Goal: Transaction & Acquisition: Purchase product/service

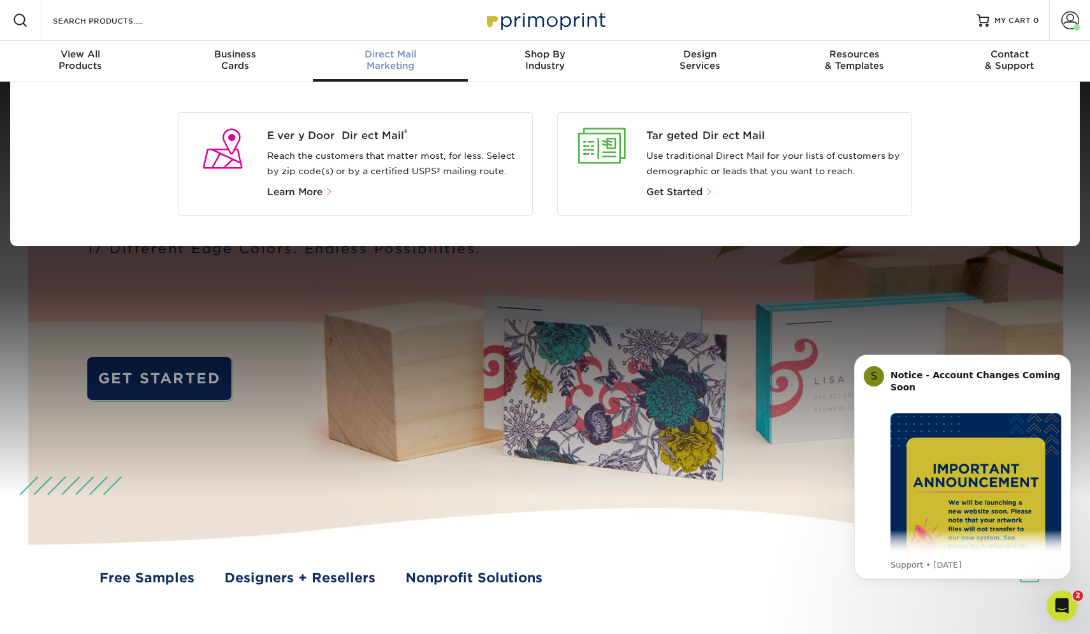
click at [401, 63] on div "Direct Mail Marketing" at bounding box center [390, 59] width 155 height 23
click at [342, 138] on span "Every Door Direct Mail ®" at bounding box center [395, 135] width 256 height 15
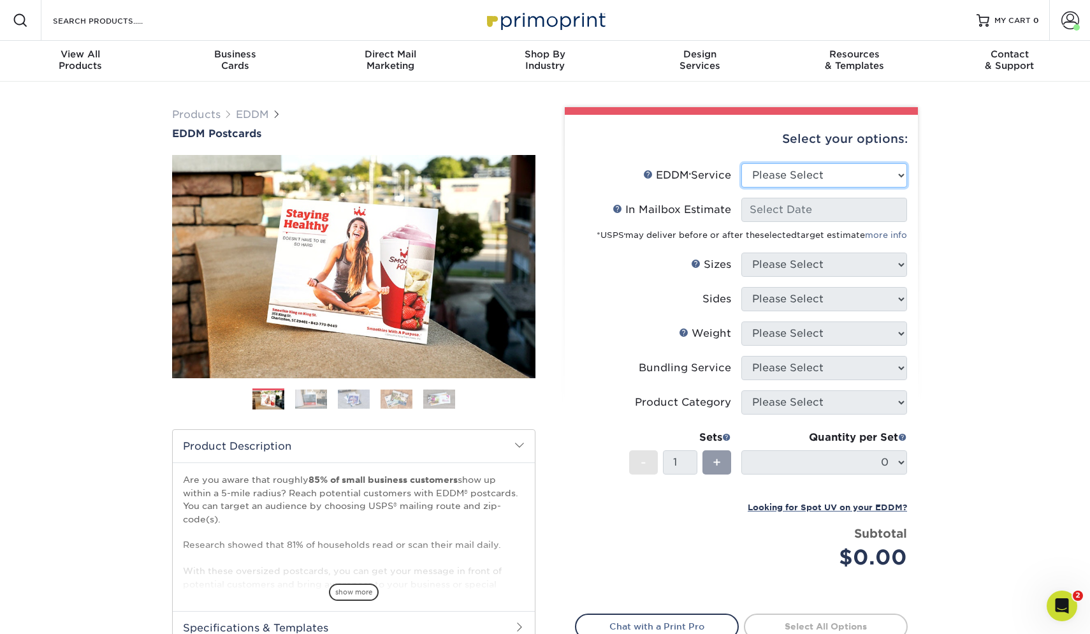
select select "full_service"
select select "-1"
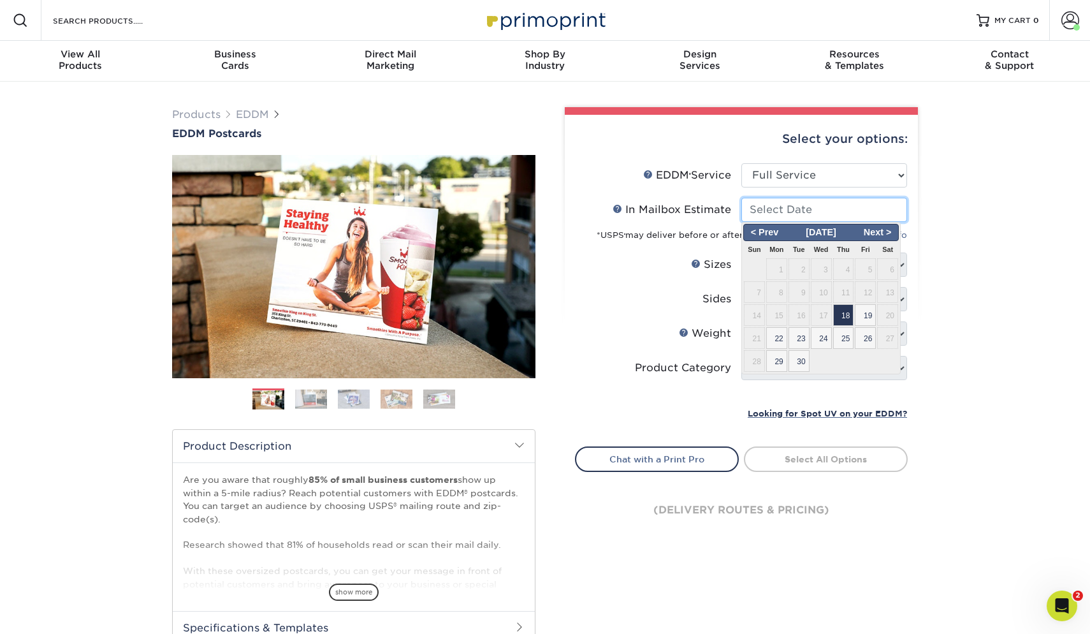
click at [779, 211] on input "In Mailbox Estimate Help In Mailbox Estimate" at bounding box center [824, 210] width 166 height 24
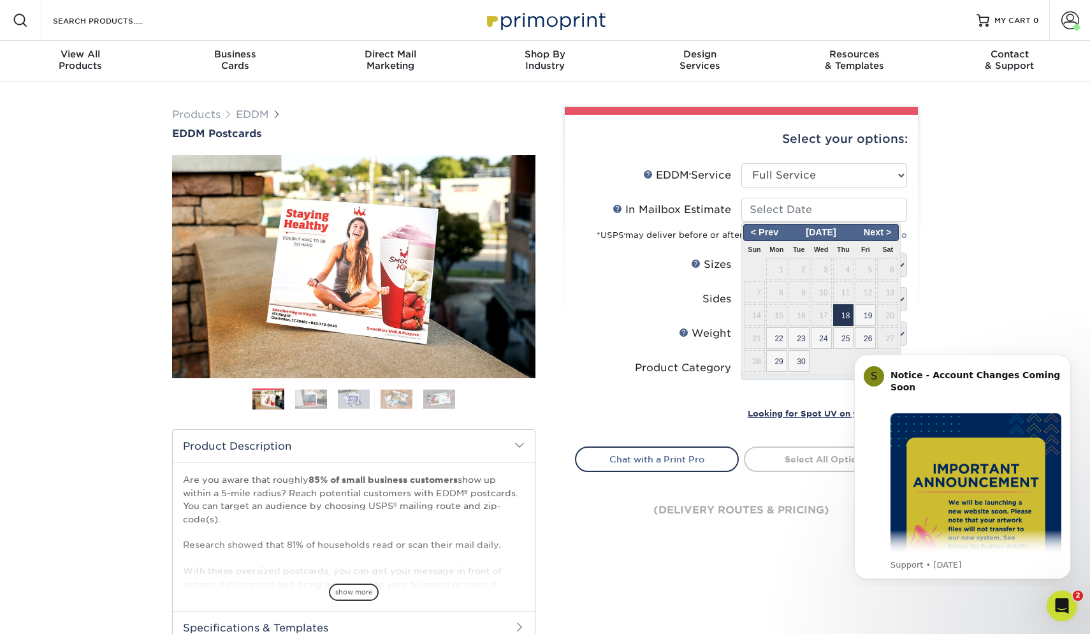
click at [844, 316] on span "18" at bounding box center [843, 315] width 21 height 22
type input "2025-09-18"
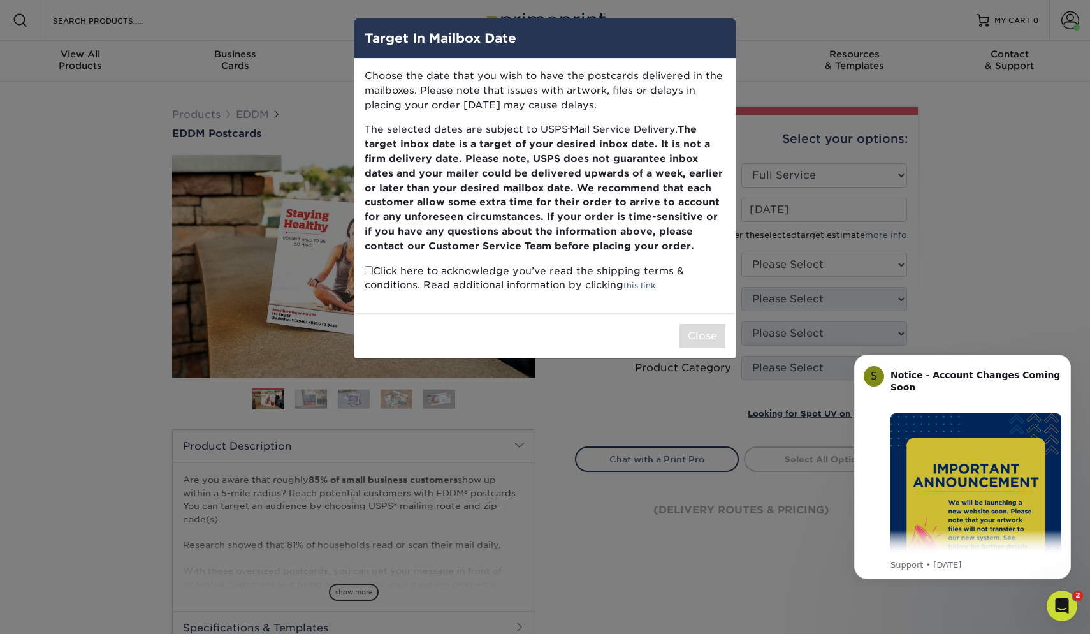
click at [370, 266] on input "checkbox" at bounding box center [369, 270] width 8 height 8
checkbox input "true"
click at [703, 328] on button "Close" at bounding box center [703, 336] width 46 height 24
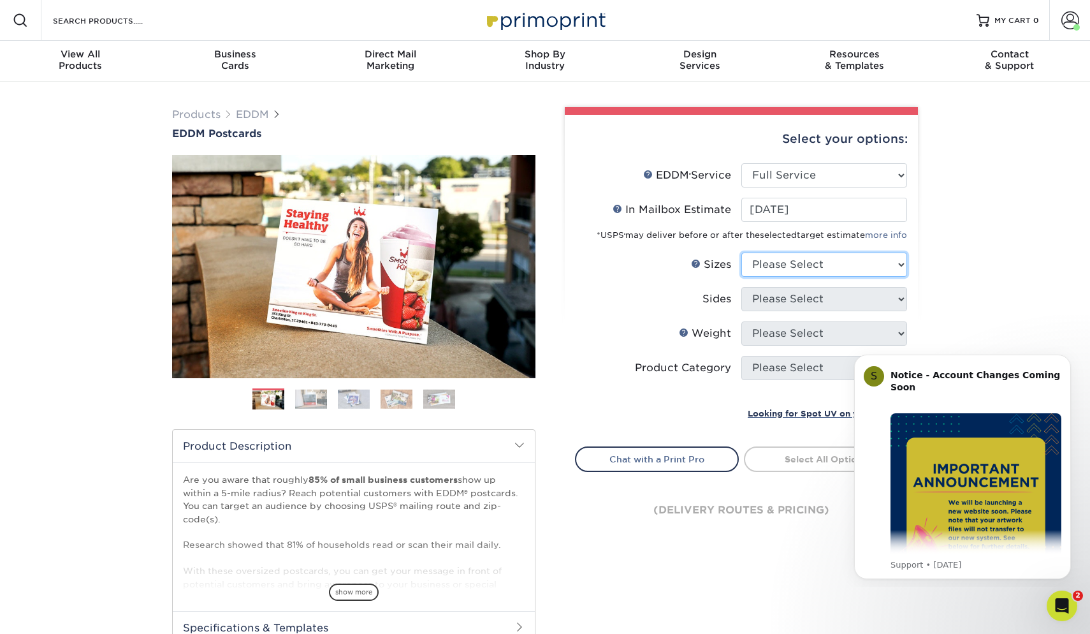
select select "6.00x12.00"
select select "13abbda7-1d64-4f25-8bb2-c179b224825d"
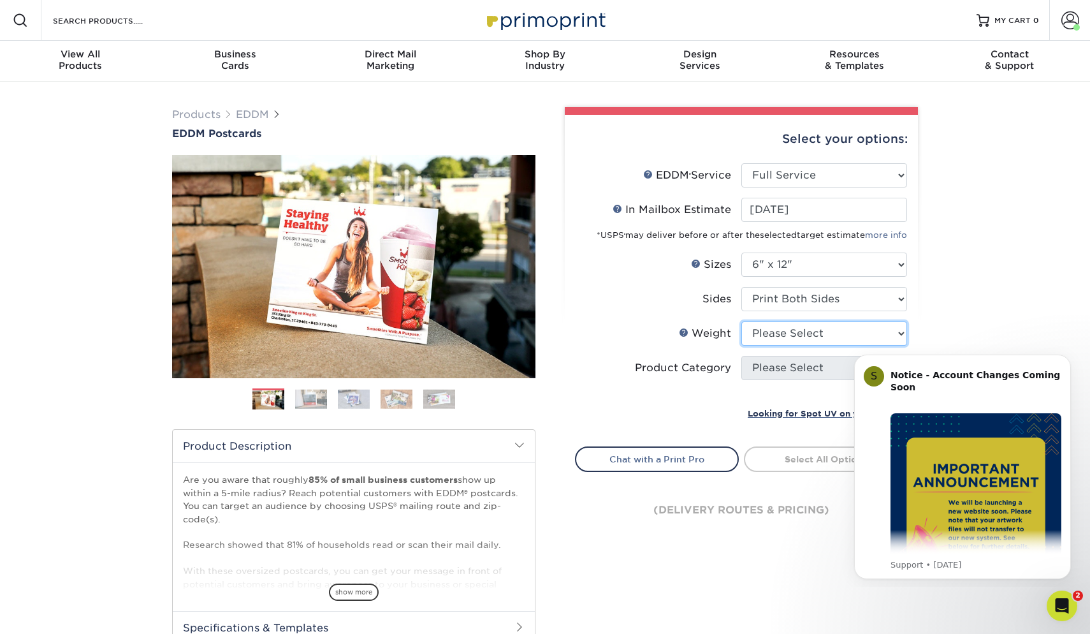
select select "14PT"
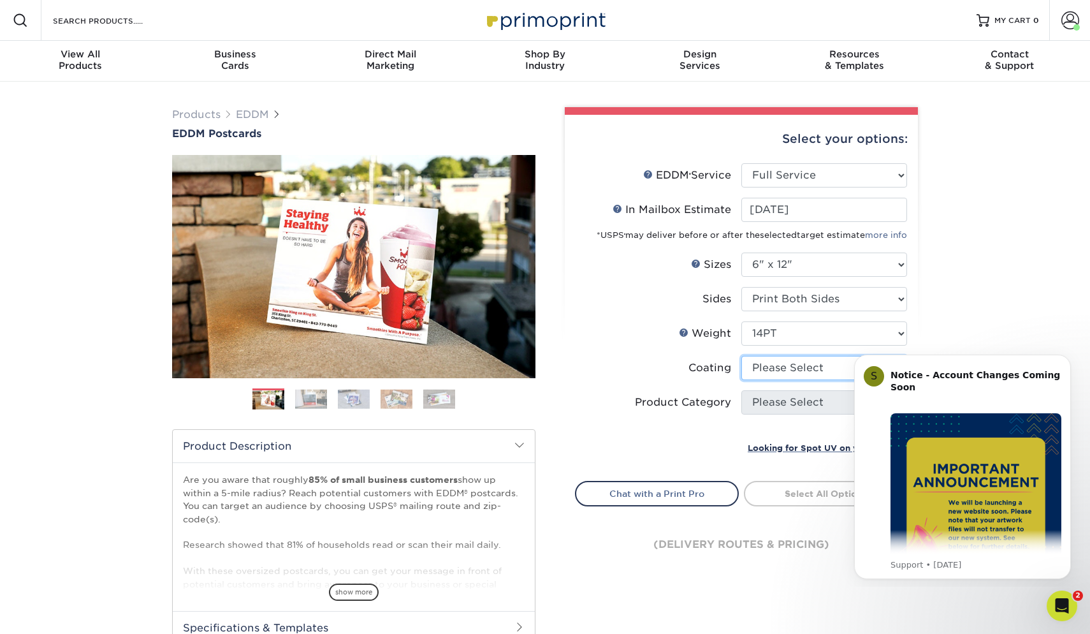
select select "121bb7b5-3b4d-429f-bd8d-bbf80e953313"
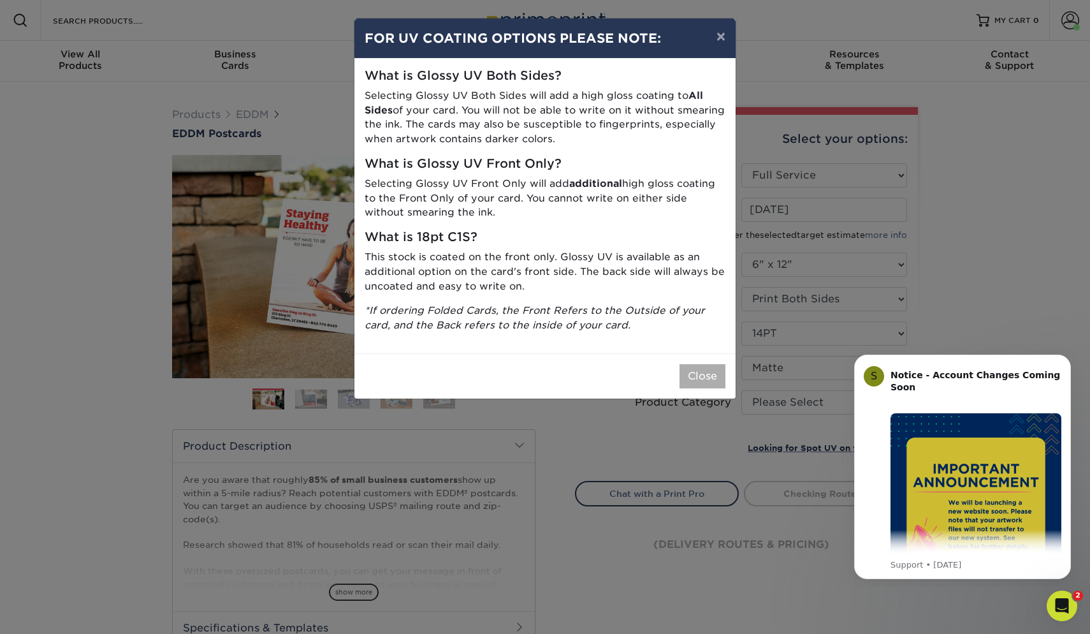
click at [706, 369] on button "Close" at bounding box center [703, 376] width 46 height 24
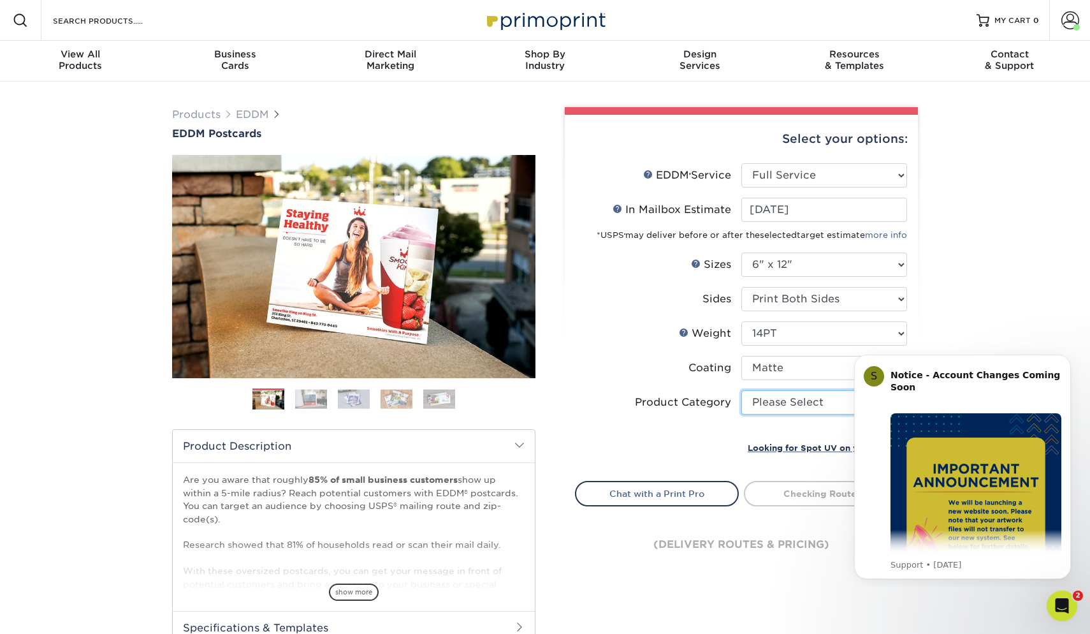
select select "9b7272e0-d6c8-4c3c-8e97-d3a1bcdab858"
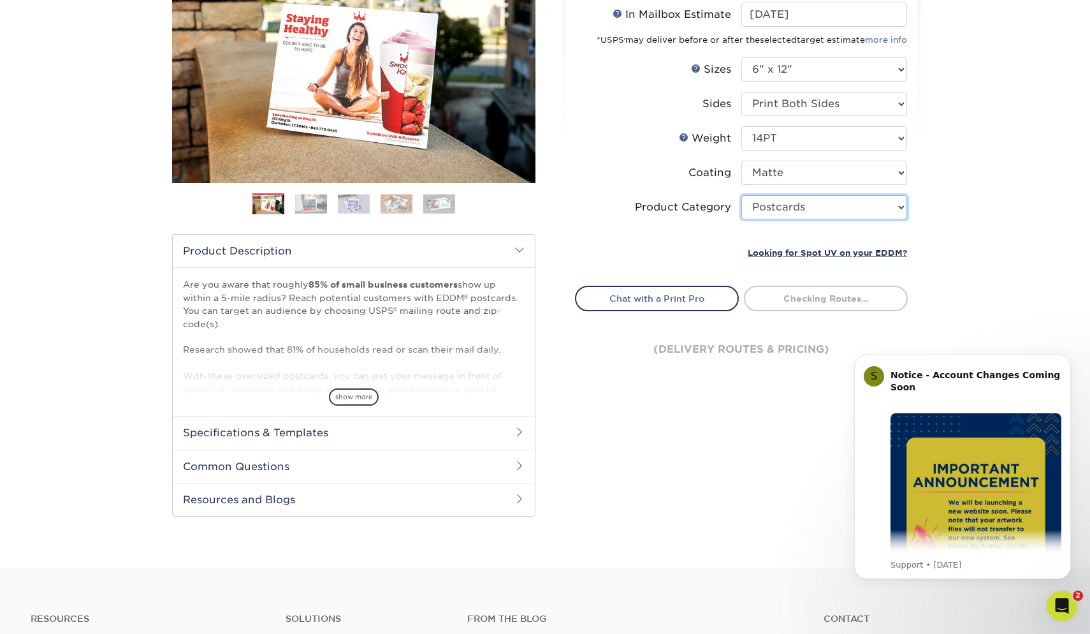
scroll to position [201, 0]
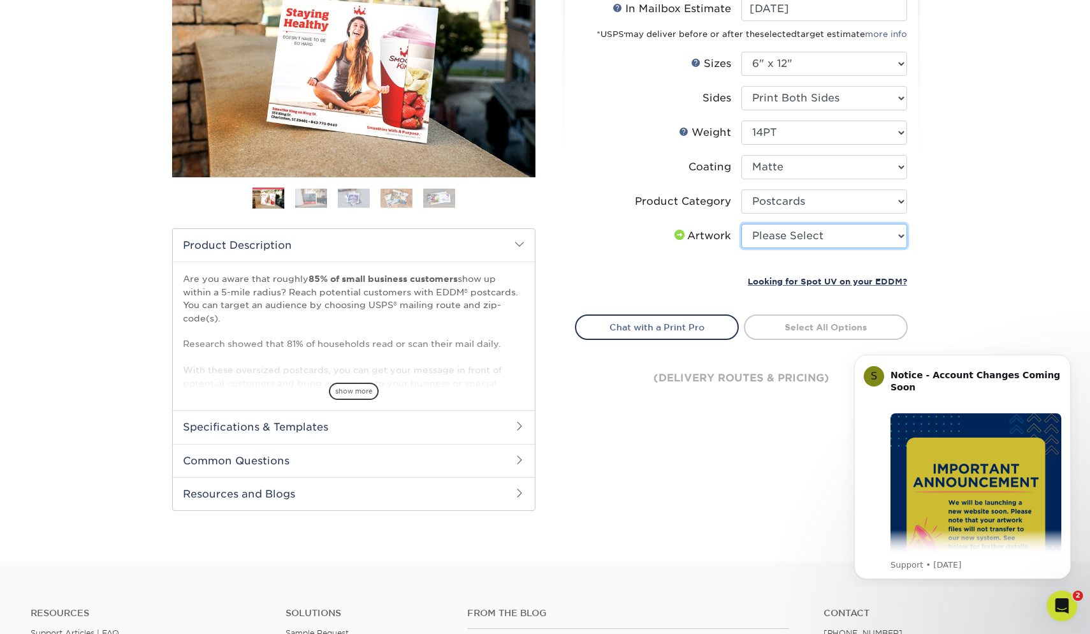
select select "upload"
click at [785, 329] on link "Select Routes" at bounding box center [826, 325] width 164 height 23
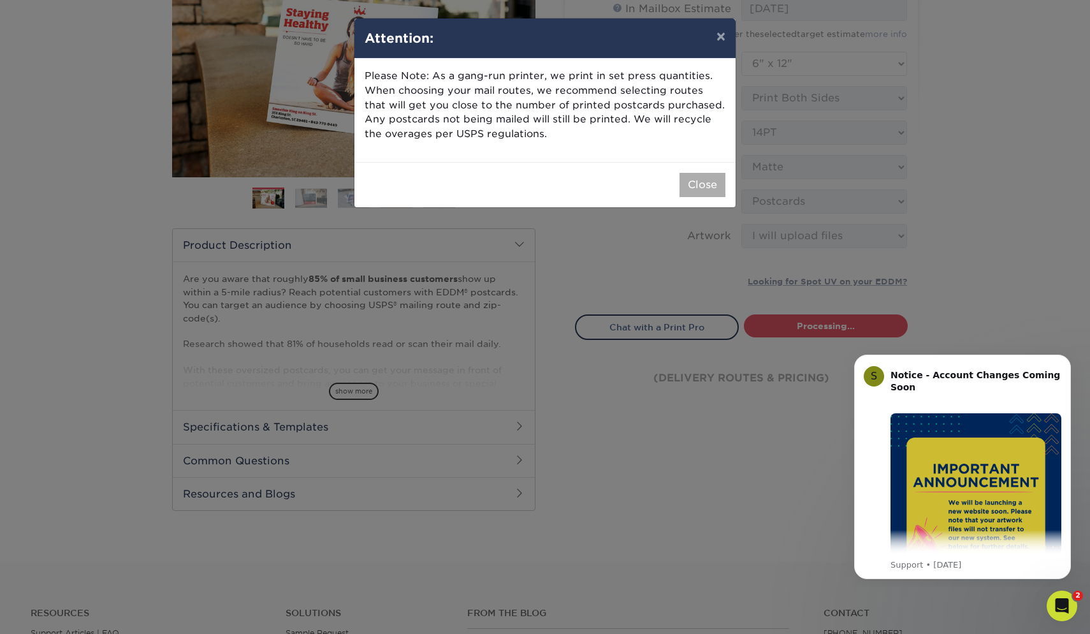
click at [696, 186] on button "Close" at bounding box center [703, 185] width 46 height 24
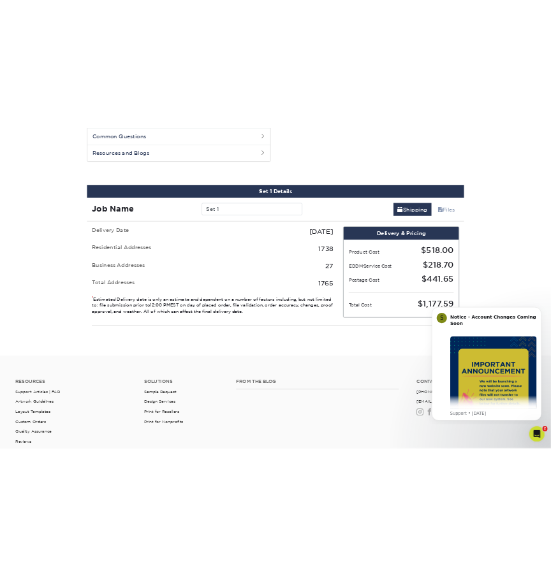
scroll to position [648, 0]
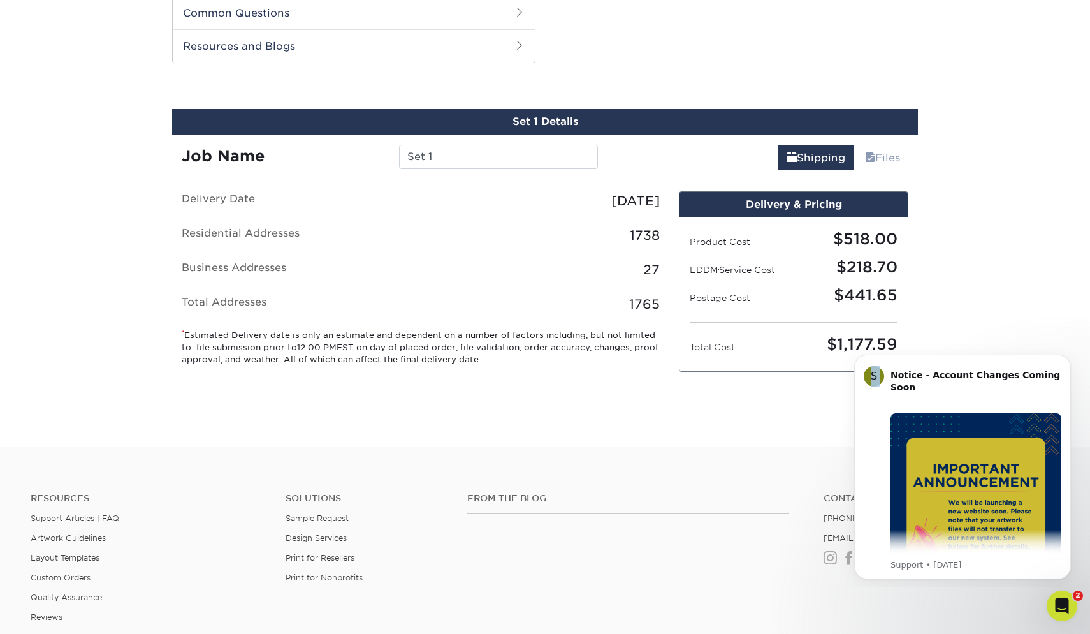
drag, startPoint x: 948, startPoint y: 354, endPoint x: 947, endPoint y: 324, distance: 30.6
click at [947, 343] on html "S Notice - Account Changes Coming Soon ​ Past Order Files Will Not Transfer: Wh…" at bounding box center [962, 465] width 255 height 244
